Goal: Find specific page/section: Find specific page/section

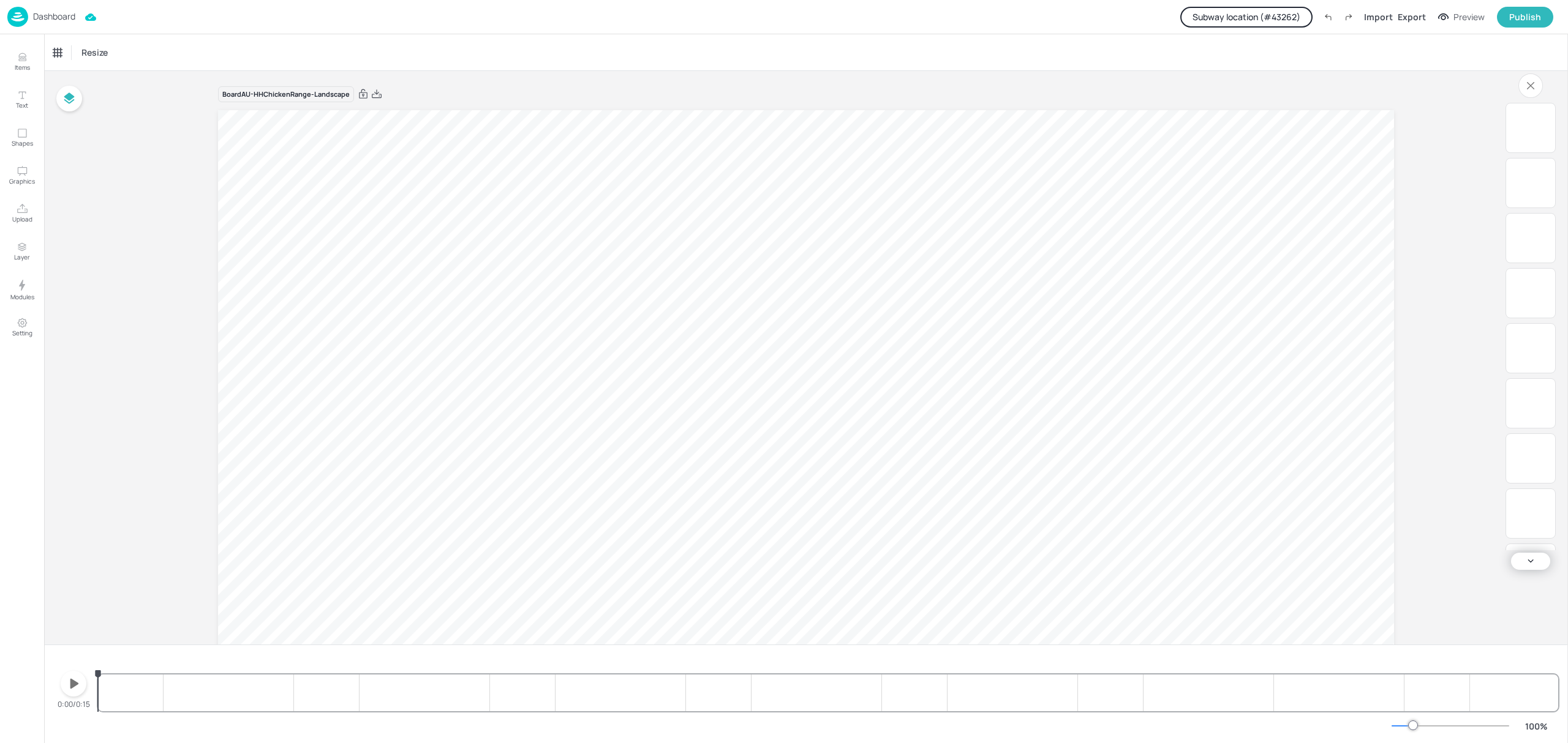
click at [60, 20] on p "Dashboard" at bounding box center [54, 16] width 42 height 9
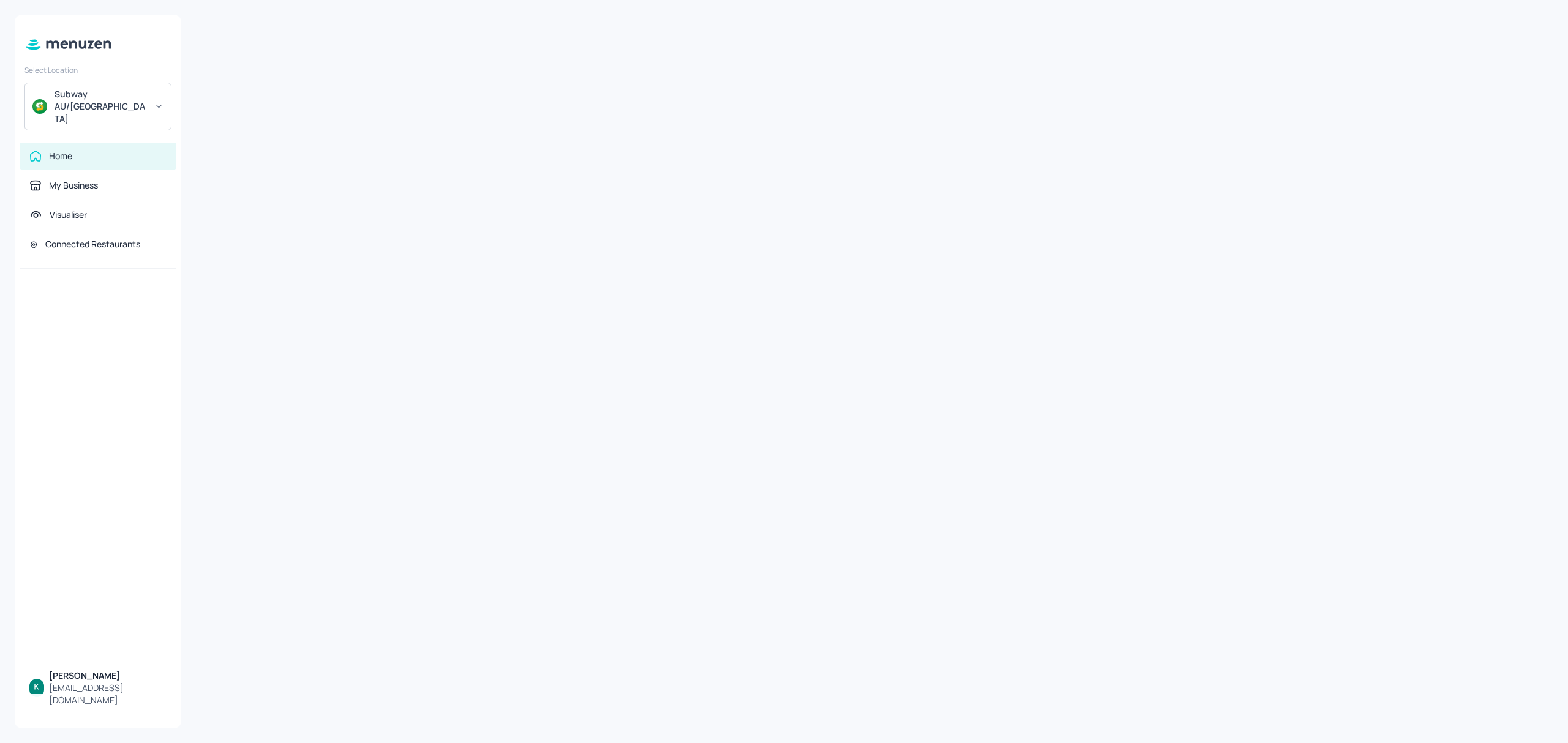
click at [60, 20] on div "Select Location Subway AU/[GEOGRAPHIC_DATA] Home My Business Visualiser Connect…" at bounding box center [97, 371] width 166 height 714
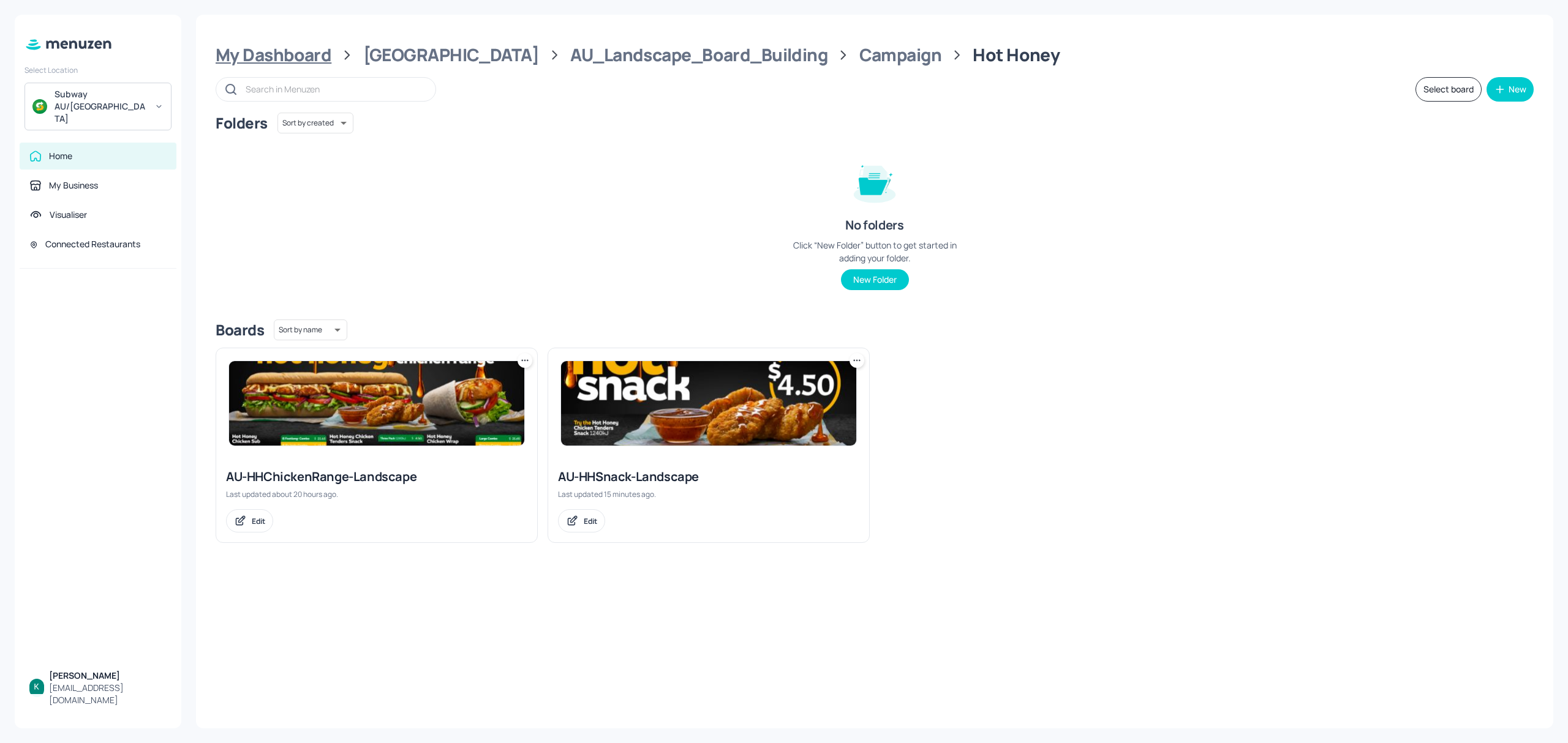
click at [299, 62] on div "My Dashboard" at bounding box center [273, 54] width 116 height 22
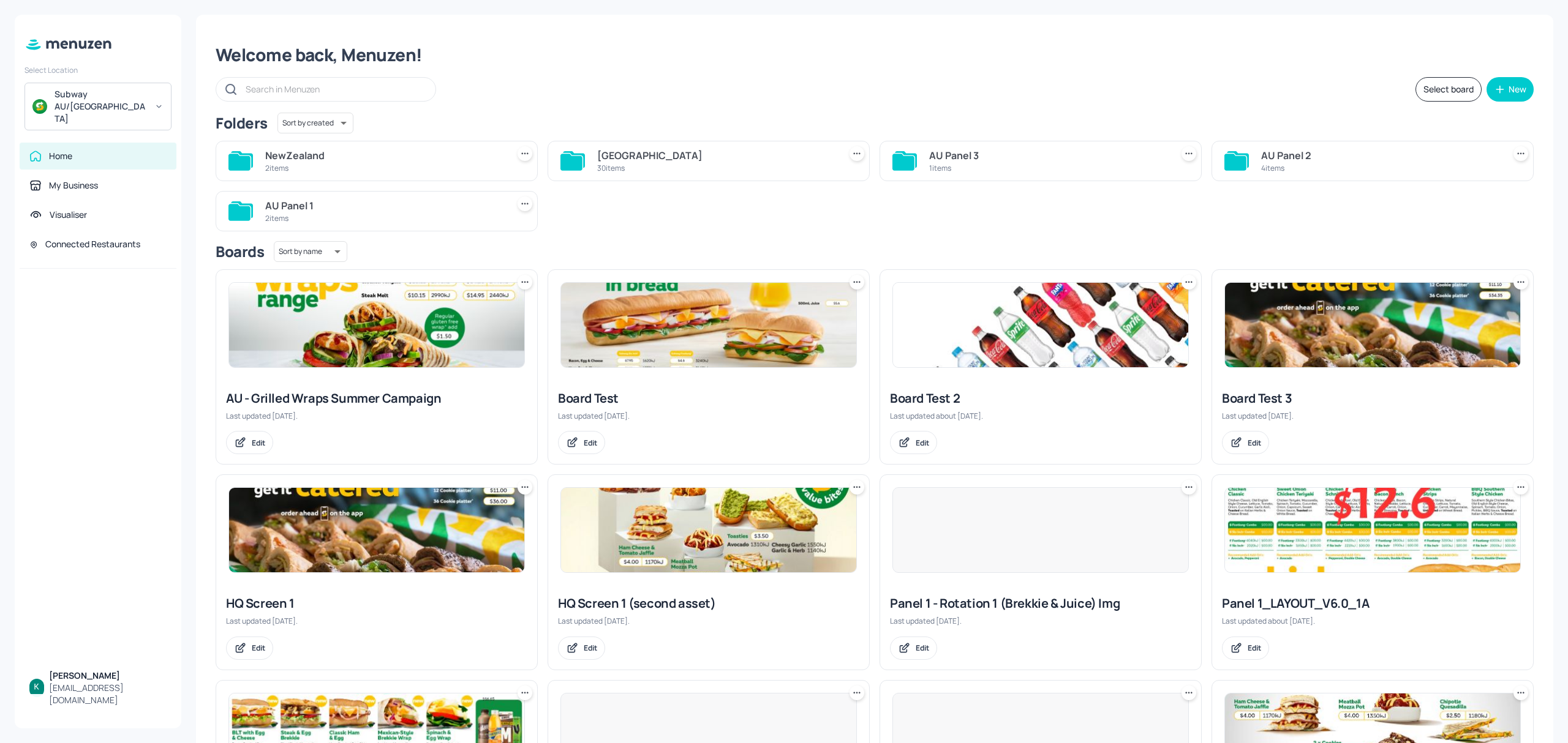
click at [430, 157] on div "NewZealand" at bounding box center [383, 156] width 238 height 15
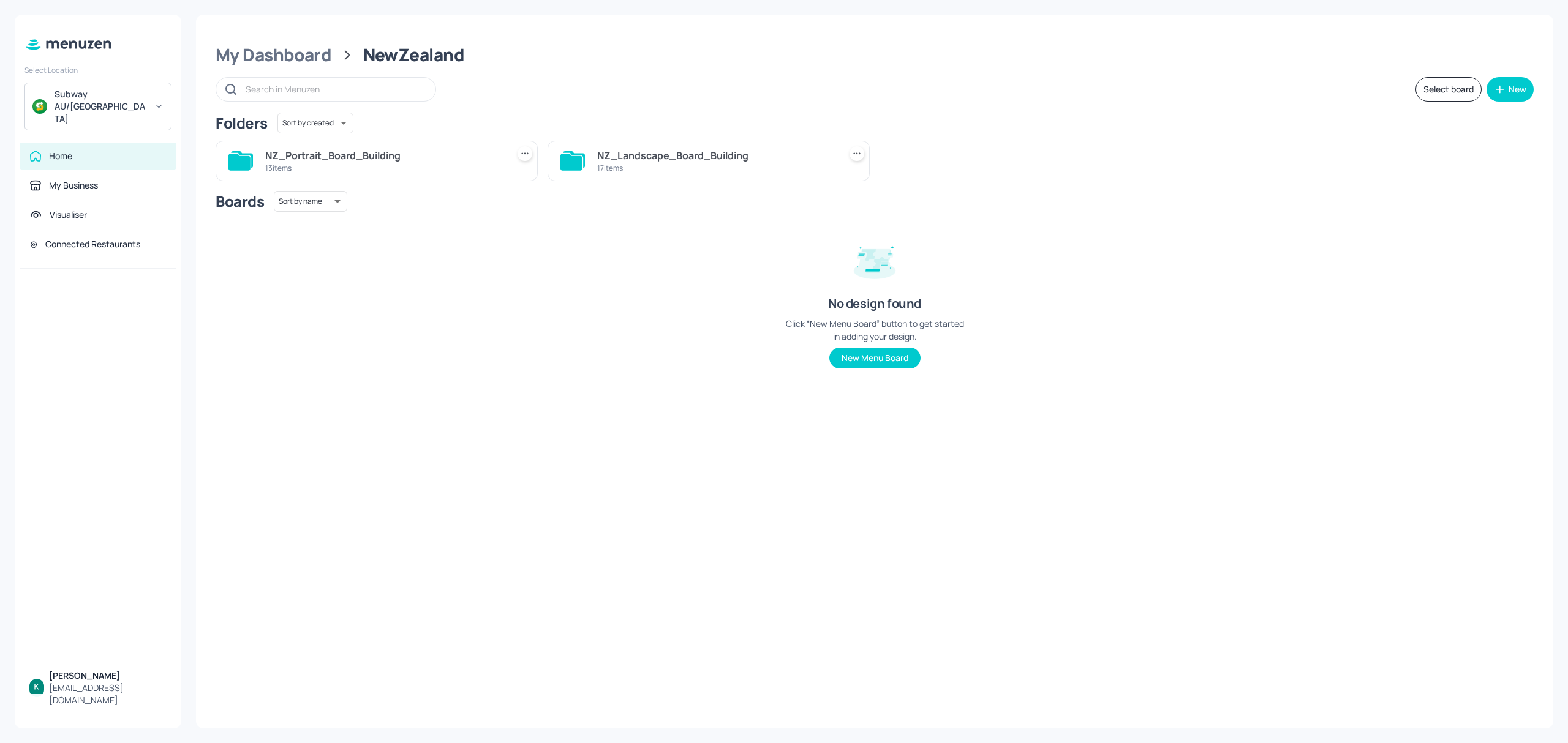
click at [679, 161] on div "NZ_Landscape_Board_Building" at bounding box center [716, 156] width 238 height 15
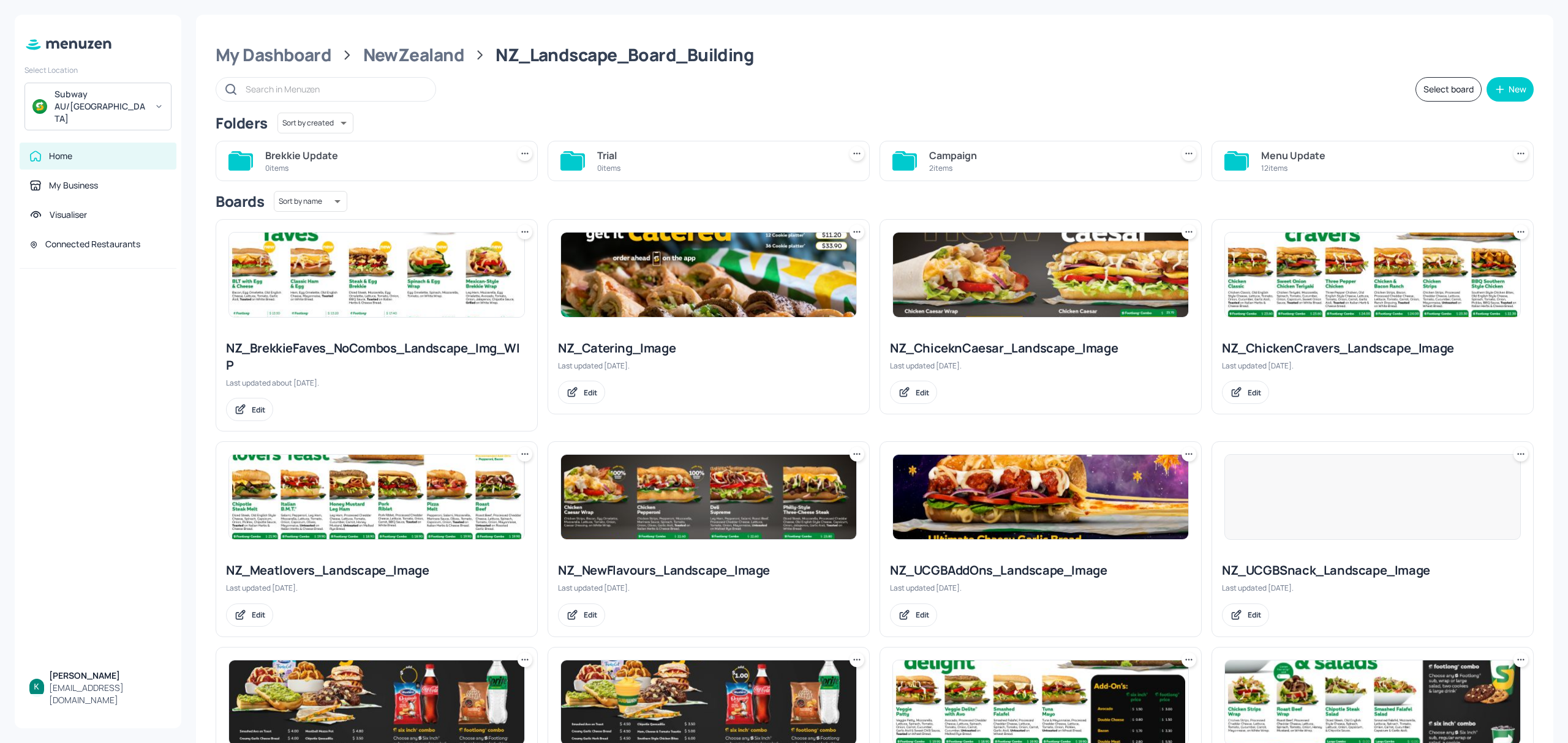
click at [1065, 156] on div "Campaign" at bounding box center [1047, 156] width 238 height 15
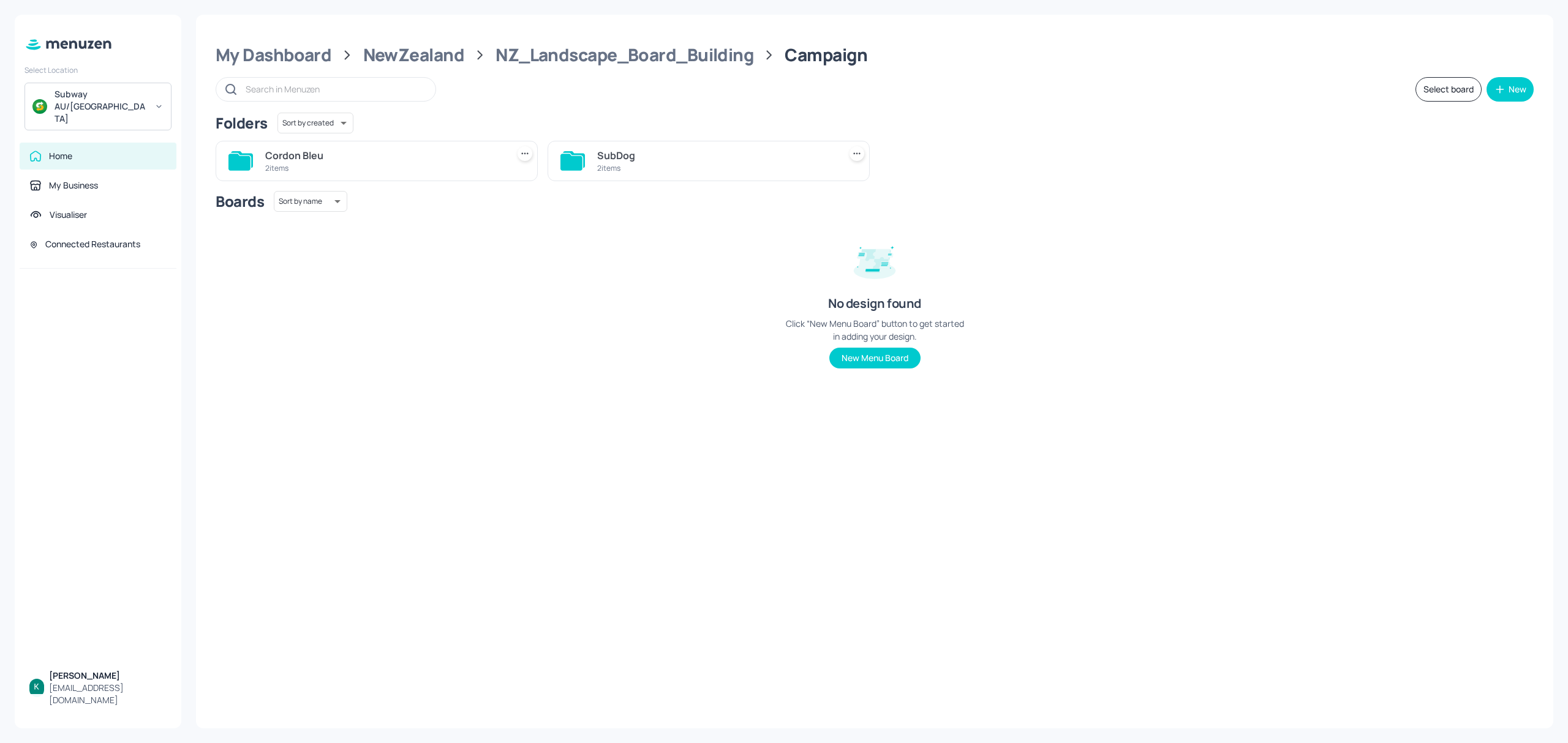
click at [453, 153] on div "Cordon Bleu" at bounding box center [383, 156] width 238 height 15
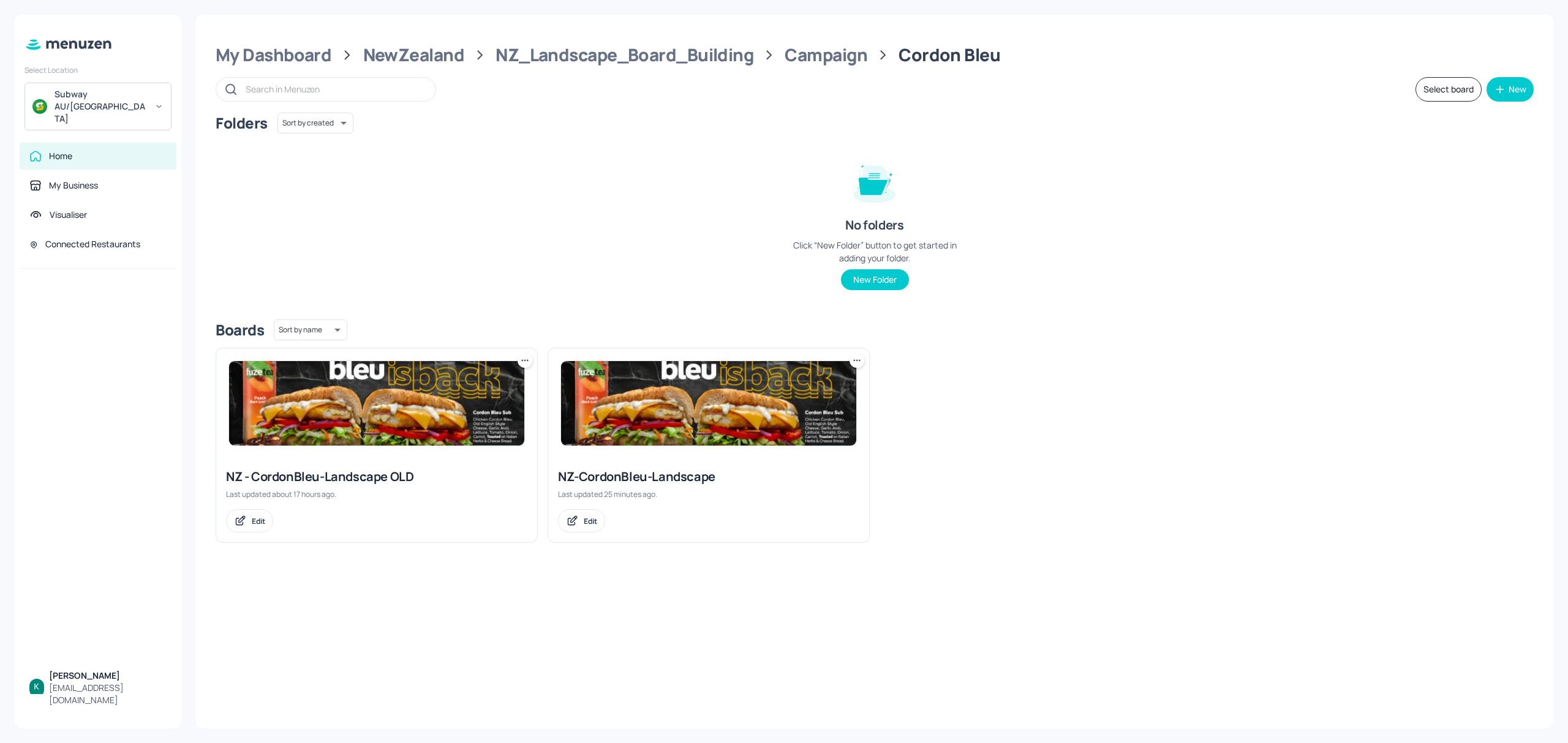
click at [640, 485] on div "NZ-CordonBleu-Landscape" at bounding box center [709, 476] width 302 height 17
